Goal: Find specific page/section: Find specific page/section

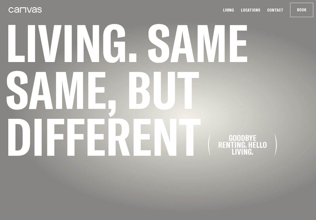
click at [260, 9] on link "Locations" at bounding box center [250, 10] width 23 height 6
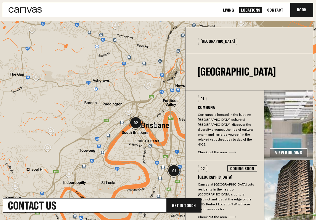
scroll to position [158, 0]
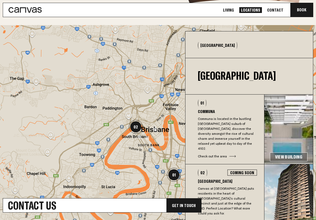
click at [205, 109] on h3 "Communa" at bounding box center [227, 111] width 59 height 4
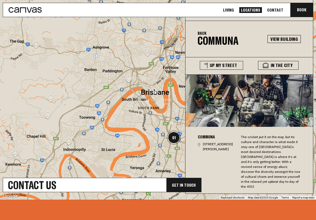
scroll to position [197, 0]
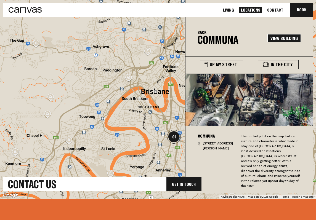
click at [287, 36] on link "View Building" at bounding box center [284, 38] width 33 height 8
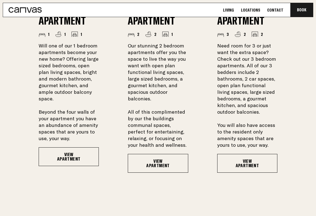
scroll to position [461, 0]
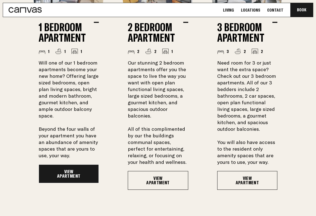
click at [72, 183] on link "View Apartment" at bounding box center [69, 174] width 60 height 19
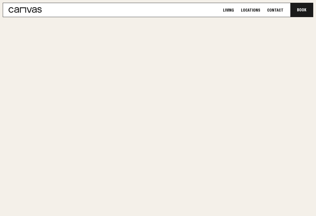
click at [72, 183] on link "View Apartment" at bounding box center [69, 174] width 60 height 19
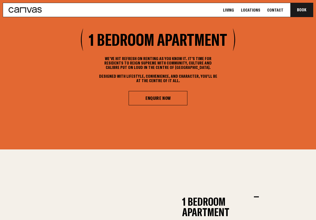
scroll to position [232, 0]
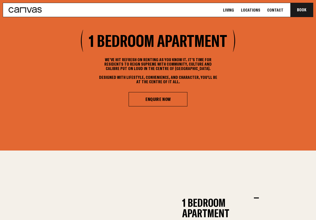
click at [257, 10] on link "Locations" at bounding box center [250, 10] width 23 height 6
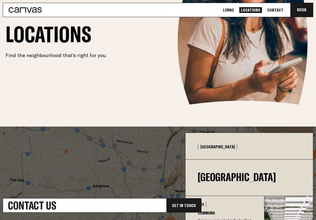
scroll to position [55, 0]
